Goal: Information Seeking & Learning: Learn about a topic

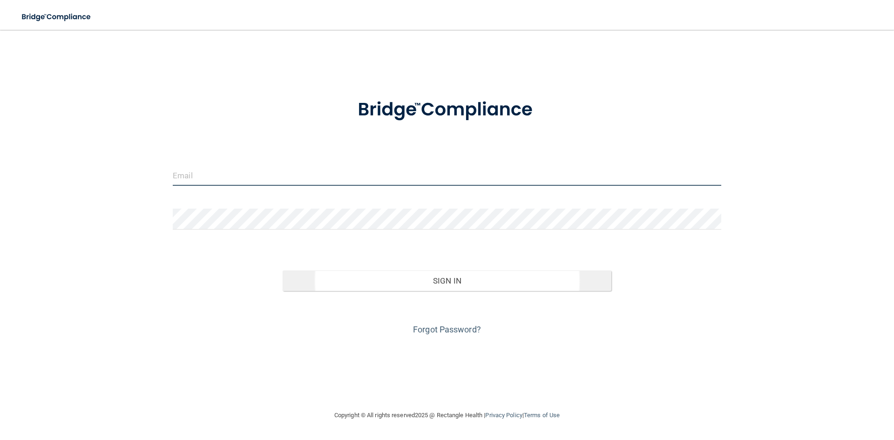
type input "[EMAIL_ADDRESS][DOMAIN_NAME]"
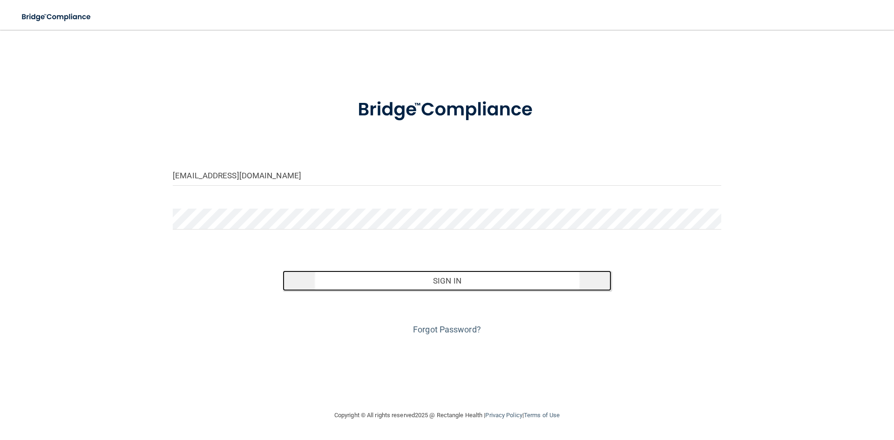
click at [363, 290] on button "Sign In" at bounding box center [447, 281] width 329 height 20
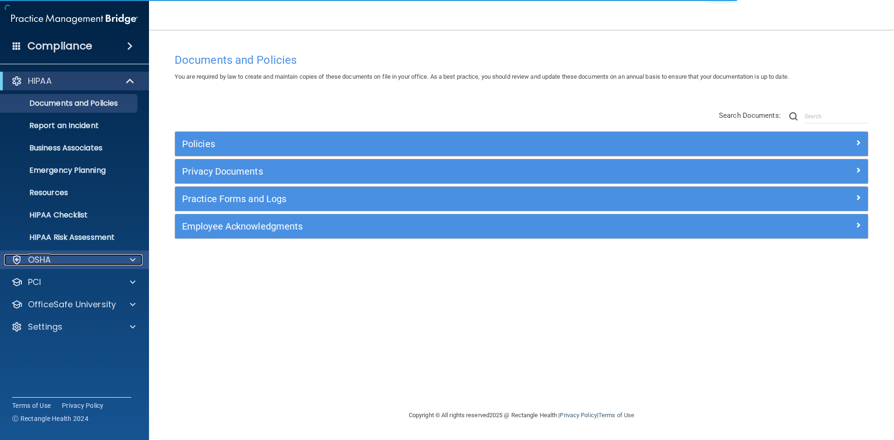
click at [78, 263] on div "OSHA" at bounding box center [61, 259] width 115 height 11
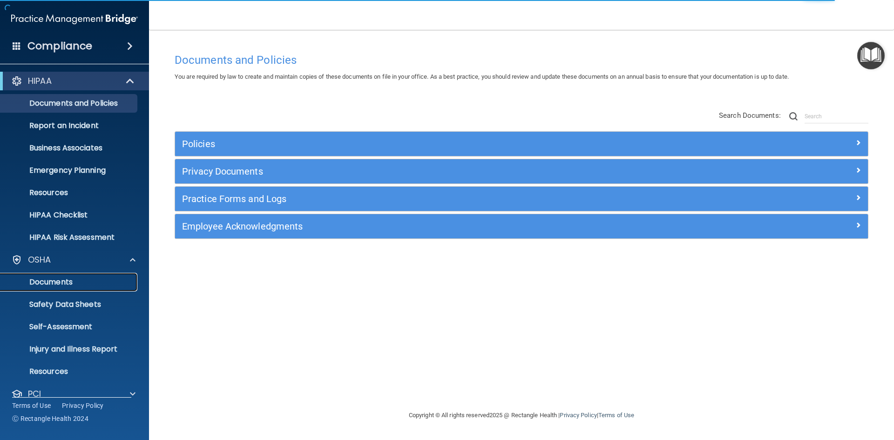
click at [69, 289] on link "Documents" at bounding box center [64, 282] width 147 height 19
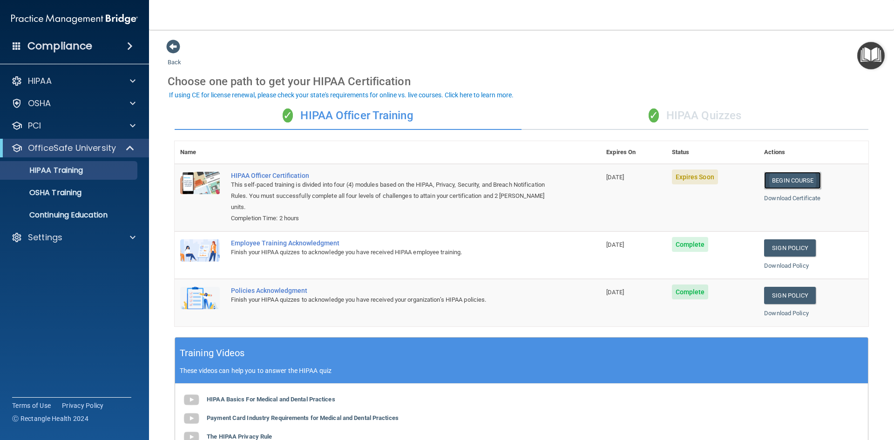
click at [789, 185] on link "Begin Course" at bounding box center [792, 180] width 57 height 17
click at [71, 193] on p "OSHA Training" at bounding box center [43, 192] width 75 height 9
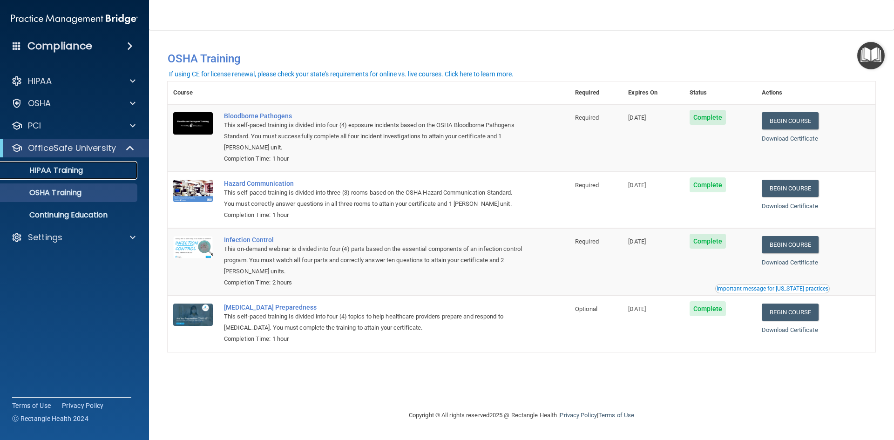
click at [71, 171] on p "HIPAA Training" at bounding box center [44, 170] width 77 height 9
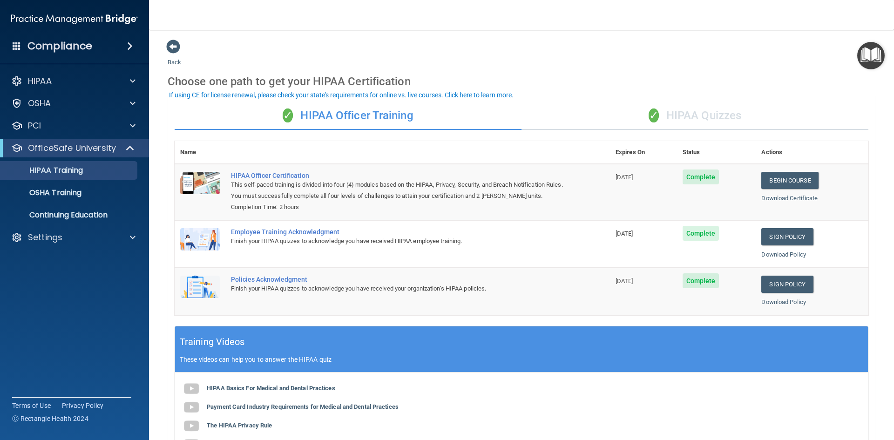
click at [697, 111] on div "✓ HIPAA Quizzes" at bounding box center [695, 116] width 347 height 28
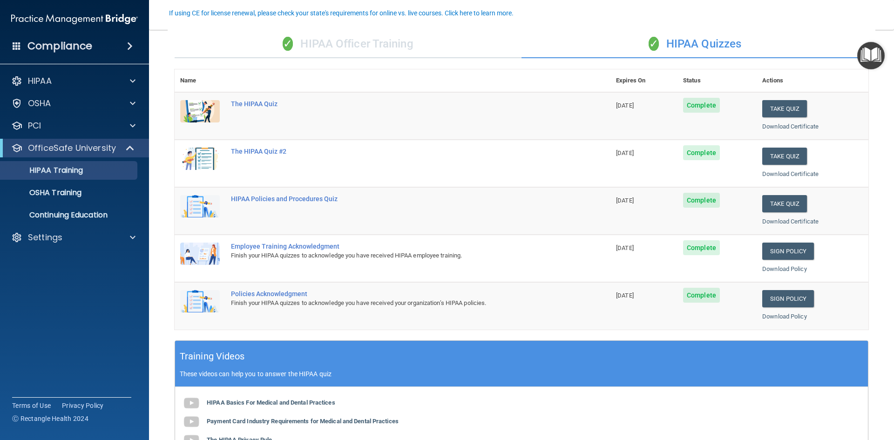
scroll to position [47, 0]
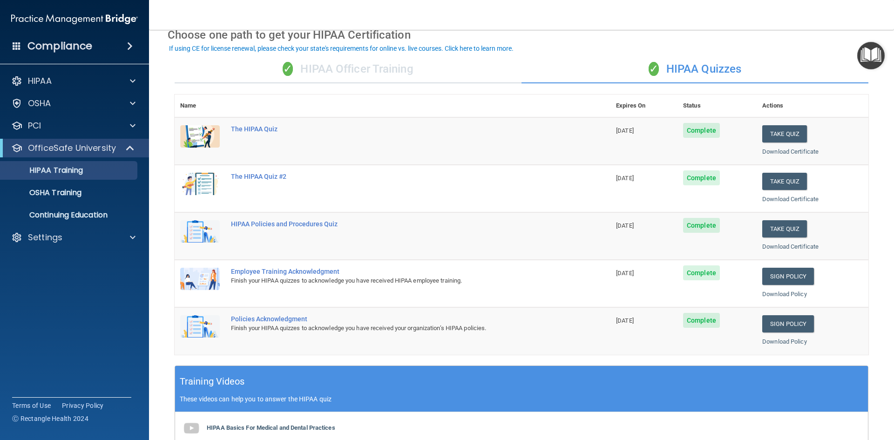
click at [387, 71] on div "✓ HIPAA Officer Training" at bounding box center [348, 69] width 347 height 28
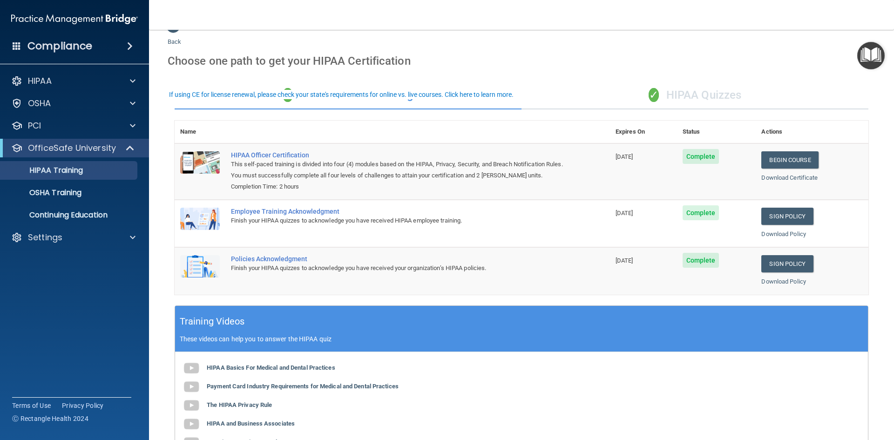
scroll to position [0, 0]
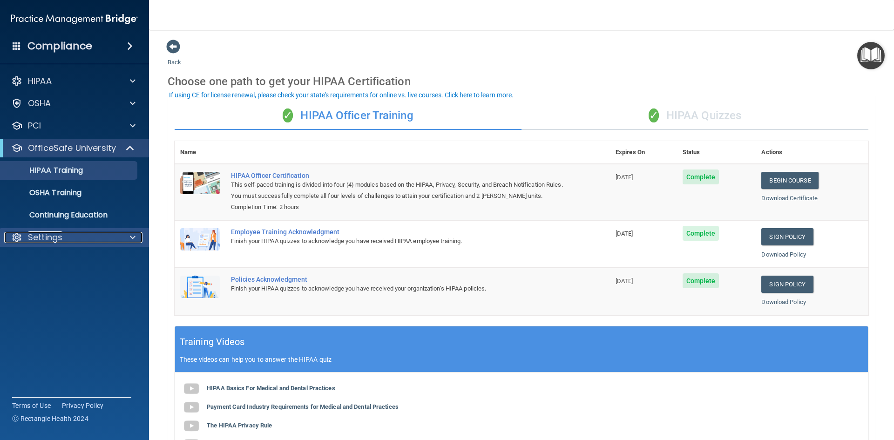
click at [105, 241] on div "Settings" at bounding box center [61, 237] width 115 height 11
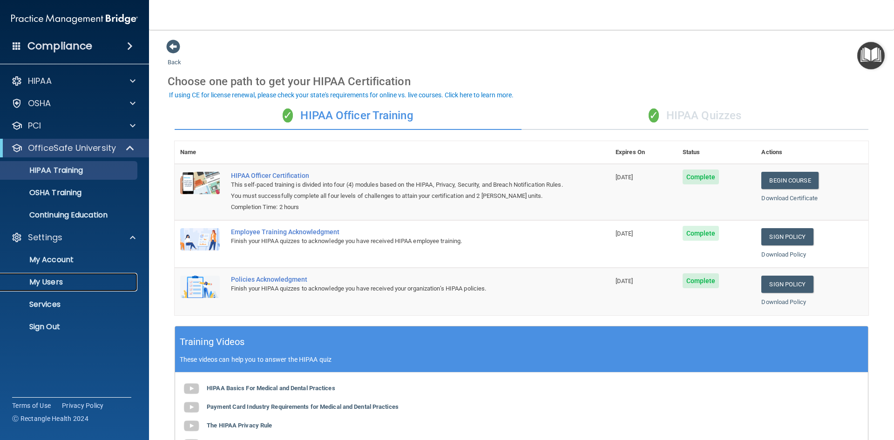
click at [59, 280] on p "My Users" at bounding box center [69, 282] width 127 height 9
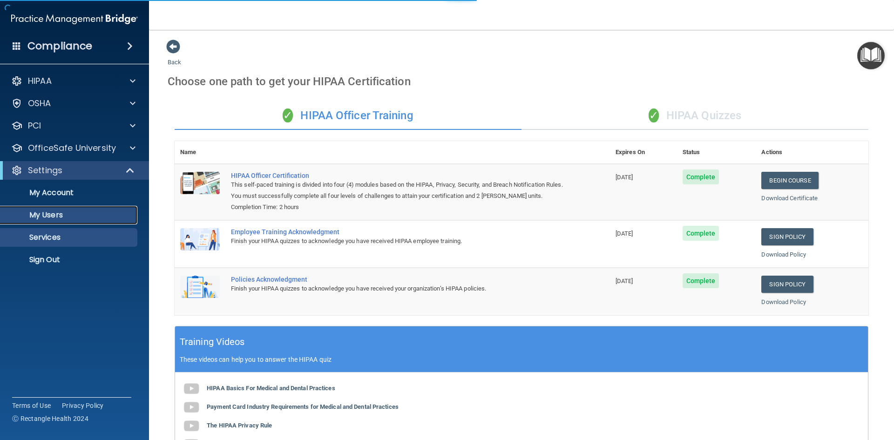
select select "20"
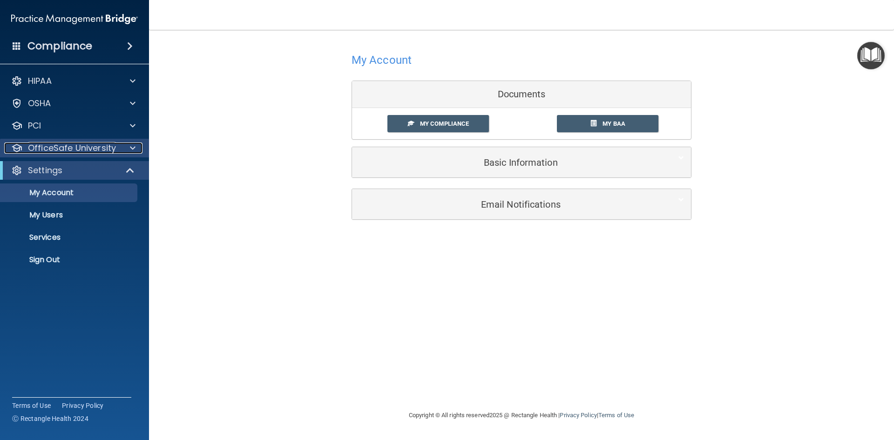
click at [110, 148] on p "OfficeSafe University" at bounding box center [72, 148] width 88 height 11
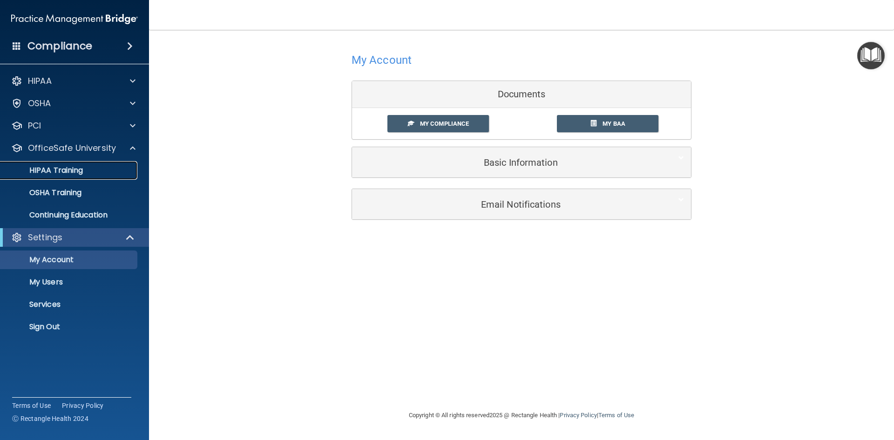
click at [75, 169] on p "HIPAA Training" at bounding box center [44, 170] width 77 height 9
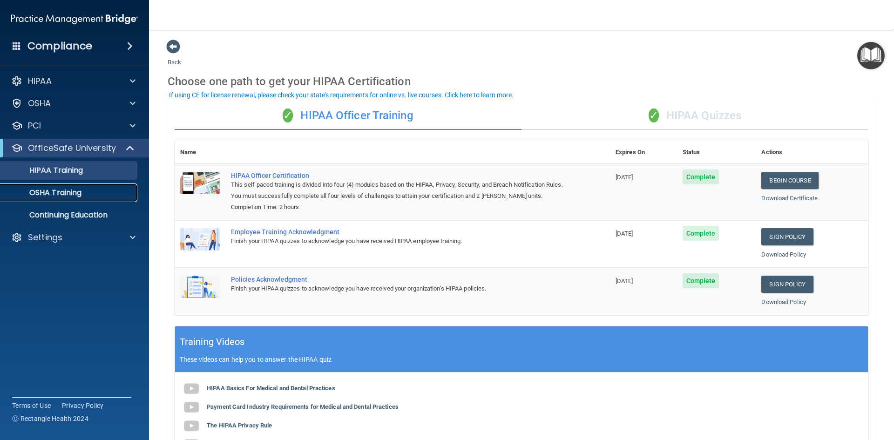
click at [72, 192] on p "OSHA Training" at bounding box center [43, 192] width 75 height 9
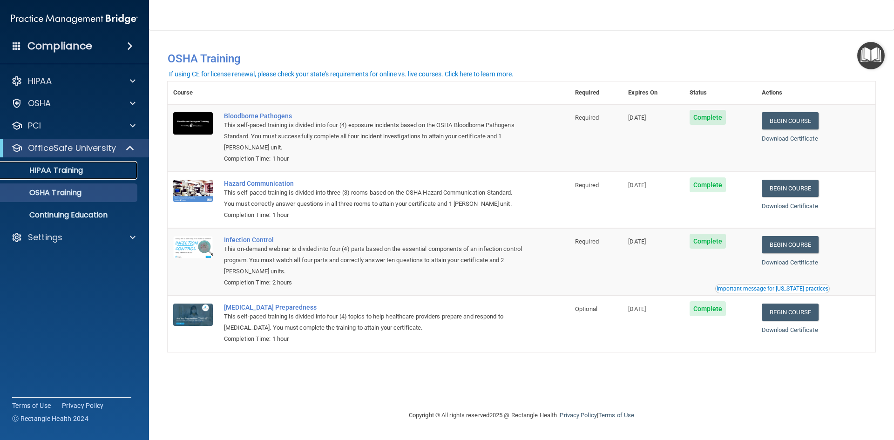
click at [75, 172] on p "HIPAA Training" at bounding box center [44, 170] width 77 height 9
